Goal: Find specific page/section: Find specific page/section

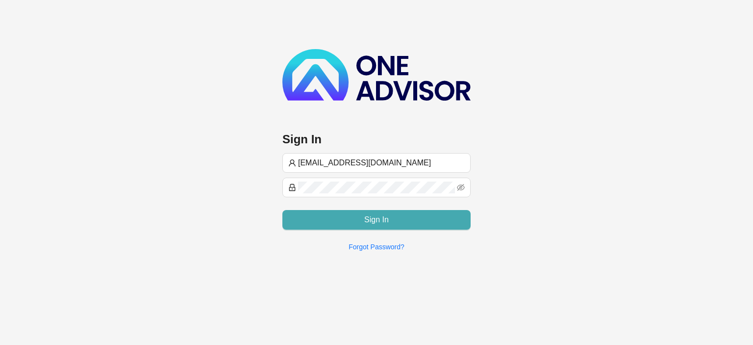
type input "[EMAIL_ADDRESS][DOMAIN_NAME]"
click at [360, 223] on button "Sign In" at bounding box center [377, 220] width 188 height 20
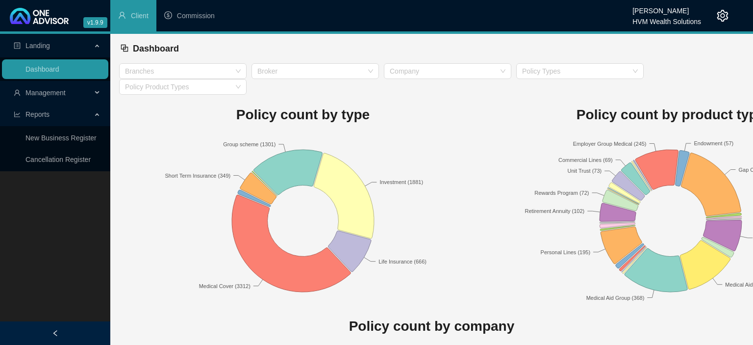
click at [52, 94] on span "Management" at bounding box center [46, 93] width 40 height 8
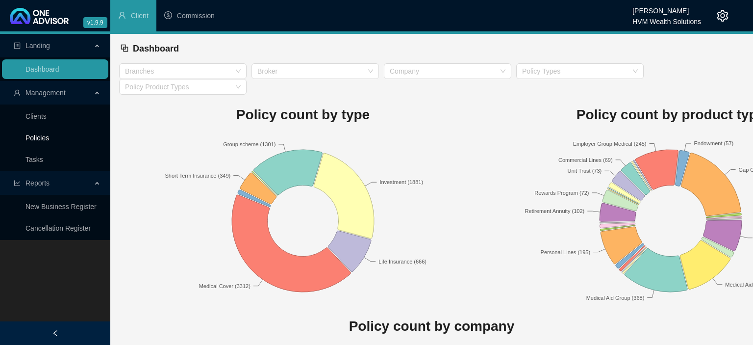
click at [39, 136] on link "Policies" at bounding box center [38, 138] width 24 height 8
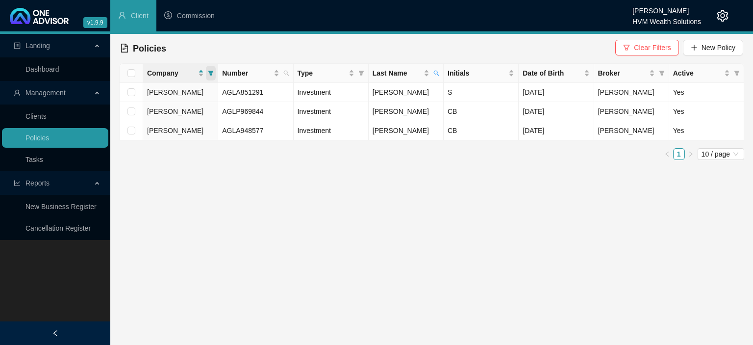
click at [209, 74] on icon "filter" at bounding box center [211, 73] width 6 height 6
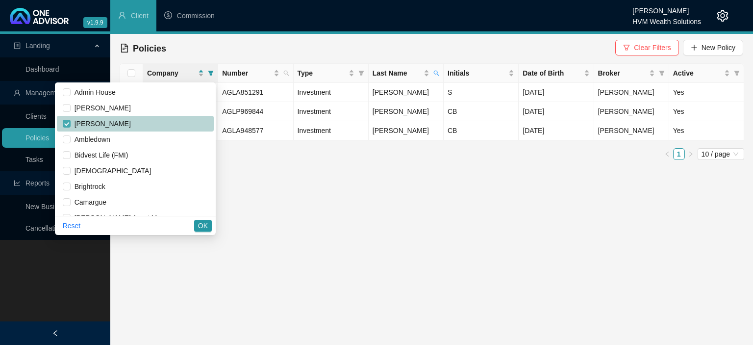
click at [71, 121] on input "checkbox" at bounding box center [67, 124] width 8 height 8
checkbox input "false"
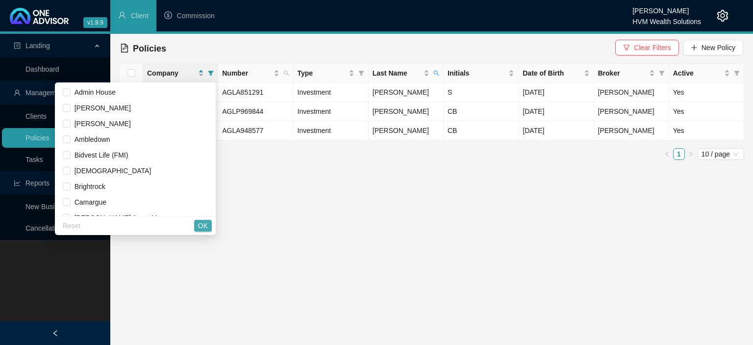
click at [207, 229] on span "OK" at bounding box center [203, 225] width 10 height 11
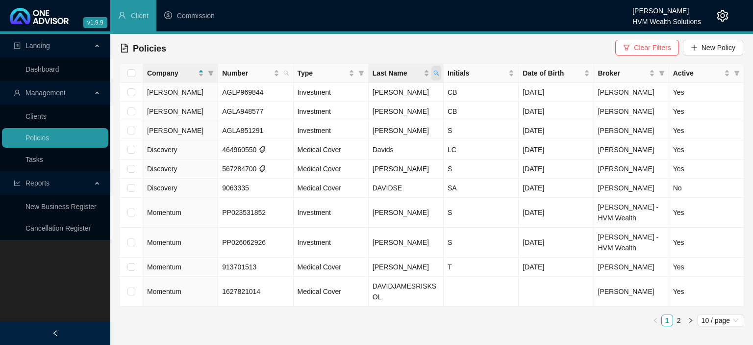
click at [435, 77] on span "Last Name" at bounding box center [437, 73] width 10 height 15
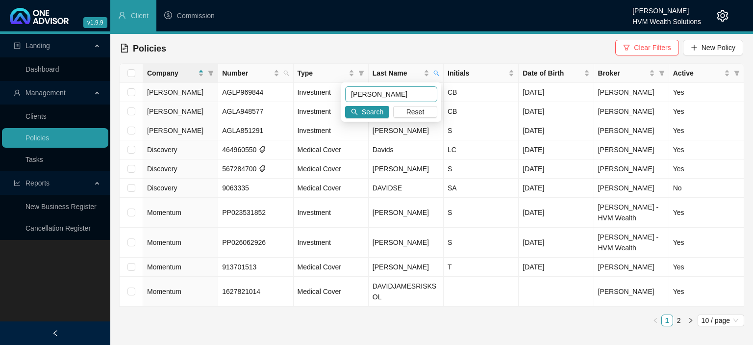
drag, startPoint x: 394, startPoint y: 96, endPoint x: 303, endPoint y: 95, distance: 91.2
click at [345, 95] on input "[PERSON_NAME]" at bounding box center [391, 94] width 92 height 16
type input "Nagessur"
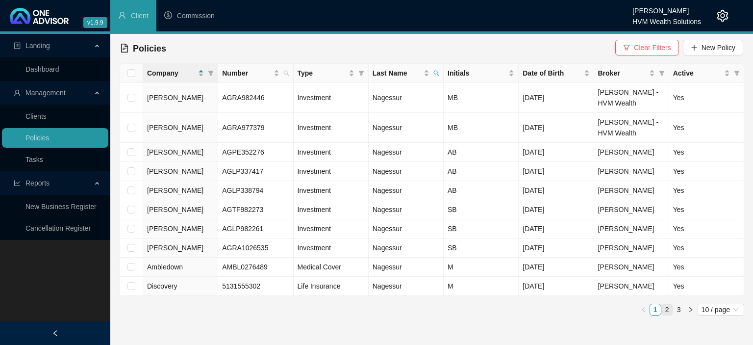
click at [665, 311] on link "2" at bounding box center [667, 309] width 11 height 11
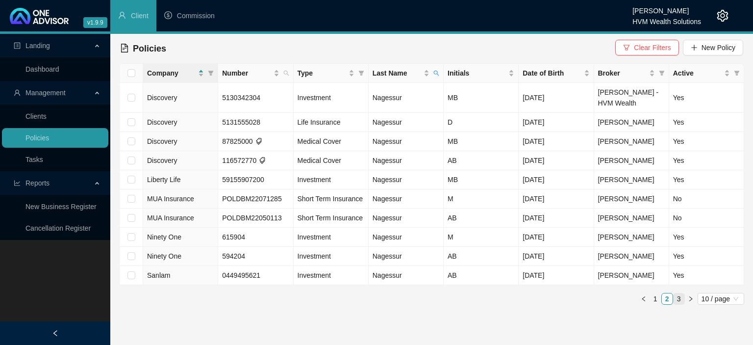
click at [679, 299] on link "3" at bounding box center [679, 298] width 11 height 11
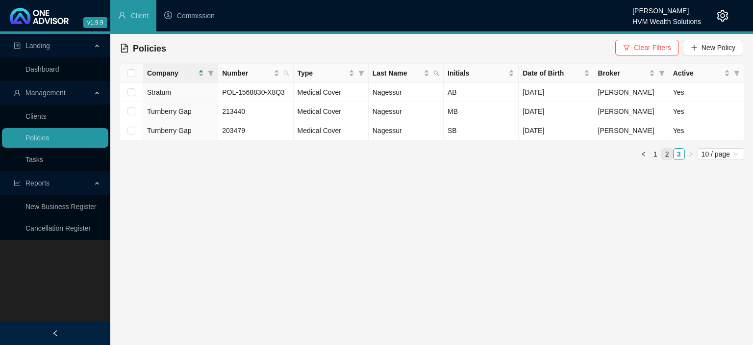
click at [664, 155] on link "2" at bounding box center [667, 154] width 11 height 11
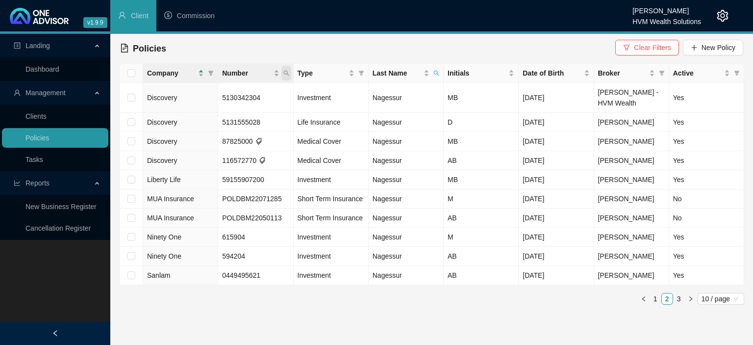
click at [284, 75] on icon "search" at bounding box center [287, 73] width 6 height 6
click at [245, 94] on input "text" at bounding box center [241, 94] width 92 height 16
click at [437, 77] on span "Last Name" at bounding box center [437, 73] width 10 height 15
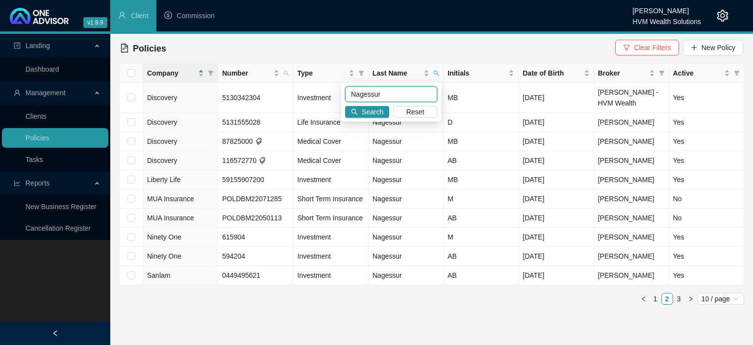
drag, startPoint x: 395, startPoint y: 93, endPoint x: 284, endPoint y: 95, distance: 110.9
click at [345, 95] on input "Nagessur" at bounding box center [391, 94] width 92 height 16
click at [663, 51] on span "Clear Filters" at bounding box center [652, 47] width 37 height 11
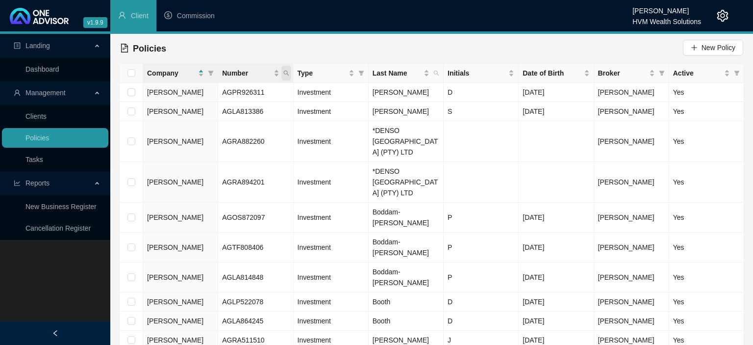
click at [282, 74] on span "Number" at bounding box center [287, 73] width 10 height 15
click at [230, 95] on input "text" at bounding box center [241, 94] width 92 height 16
type input "933824480"
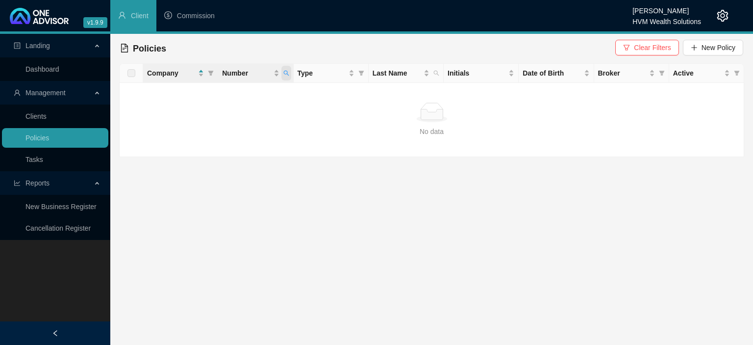
click at [287, 73] on icon "search" at bounding box center [287, 73] width 6 height 6
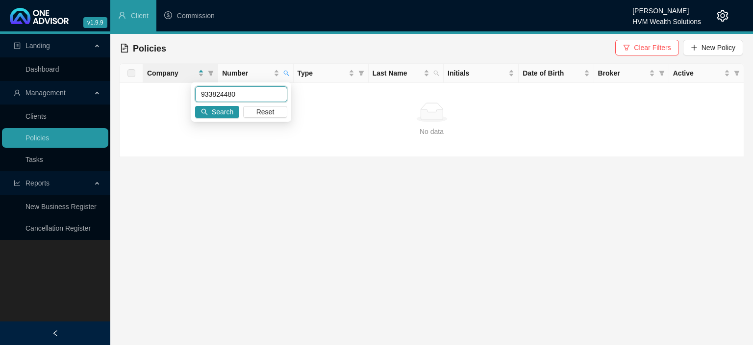
drag, startPoint x: 270, startPoint y: 89, endPoint x: 34, endPoint y: 79, distance: 235.7
click at [195, 86] on input "933824480" at bounding box center [241, 94] width 92 height 16
click at [671, 50] on span "Clear Filters" at bounding box center [652, 47] width 37 height 11
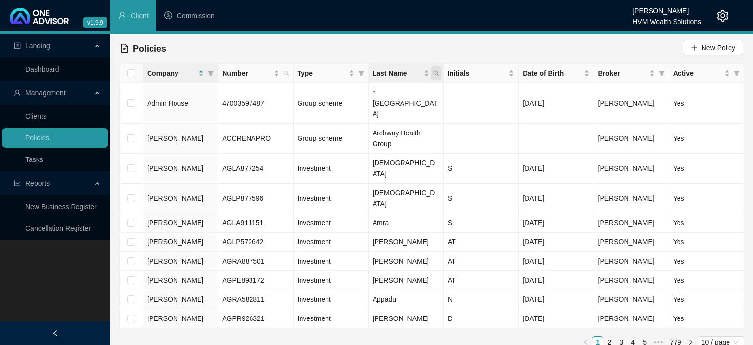
click at [440, 73] on span "Last Name" at bounding box center [437, 73] width 10 height 15
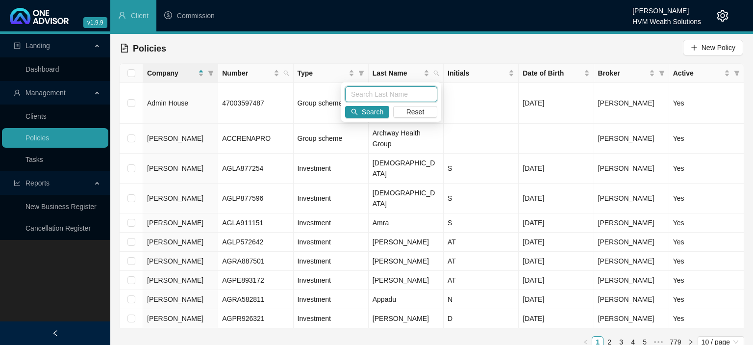
click at [382, 90] on input "text" at bounding box center [391, 94] width 92 height 16
type input "Nagessur"
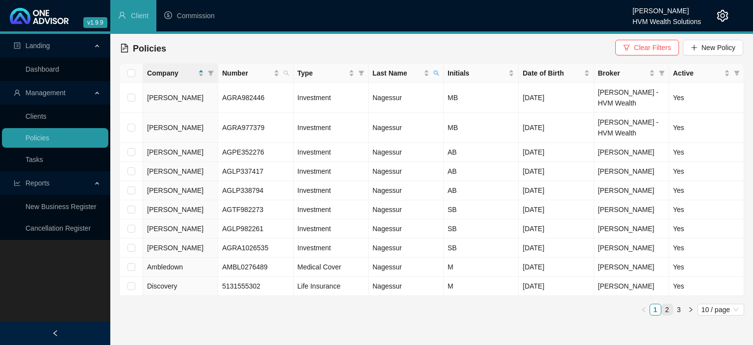
click at [668, 313] on link "2" at bounding box center [667, 309] width 11 height 11
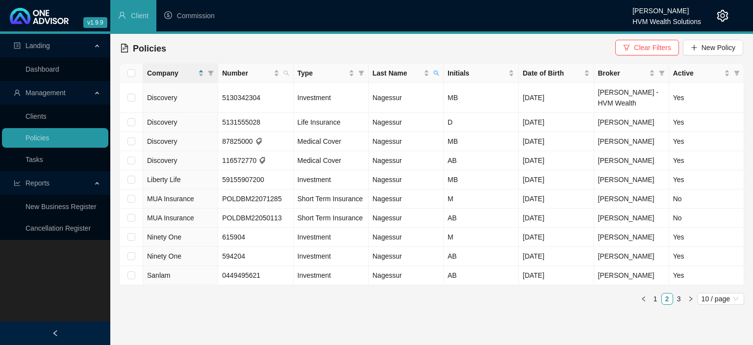
click at [723, 14] on icon "setting" at bounding box center [723, 16] width 11 height 12
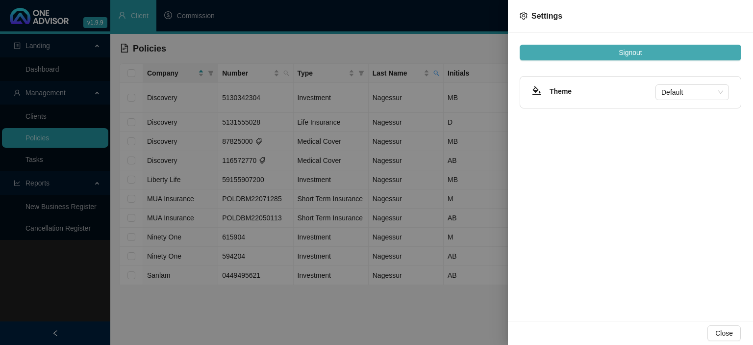
click at [630, 52] on span "Signout" at bounding box center [630, 52] width 23 height 11
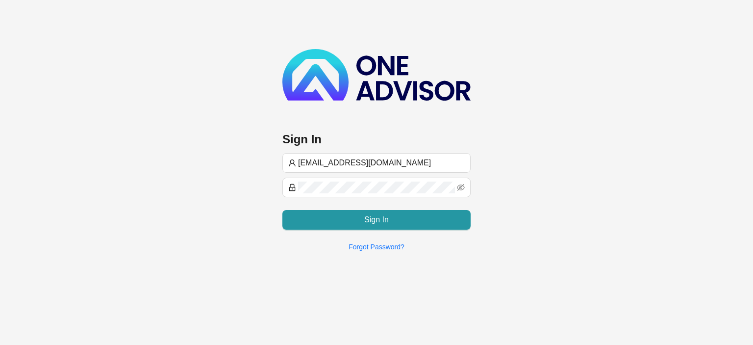
type input "[EMAIL_ADDRESS][DOMAIN_NAME]"
